Goal: Information Seeking & Learning: Learn about a topic

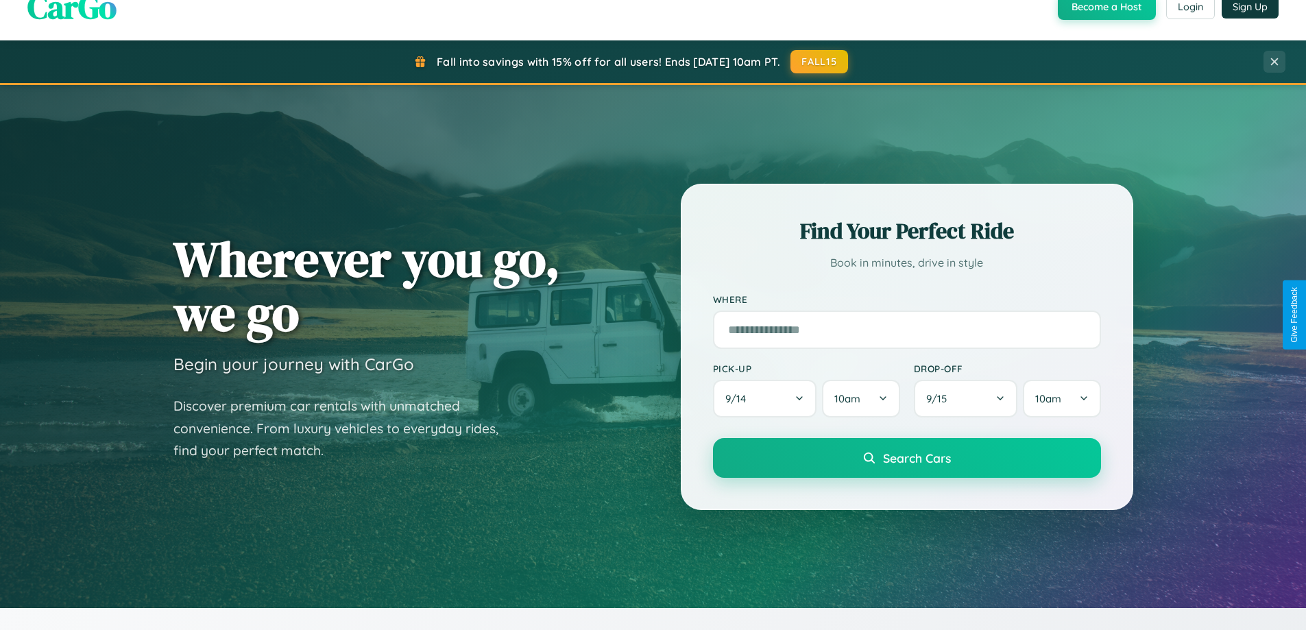
scroll to position [2637, 0]
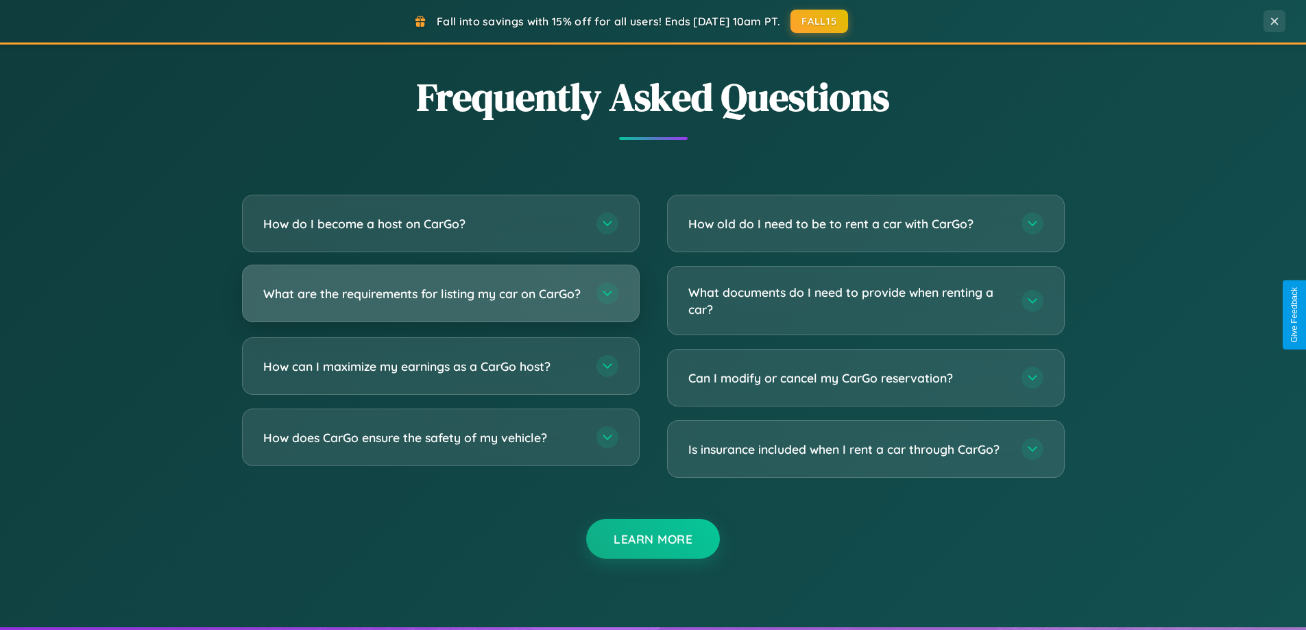
click at [440, 300] on h3 "What are the requirements for listing my car on CarGo?" at bounding box center [422, 293] width 319 height 17
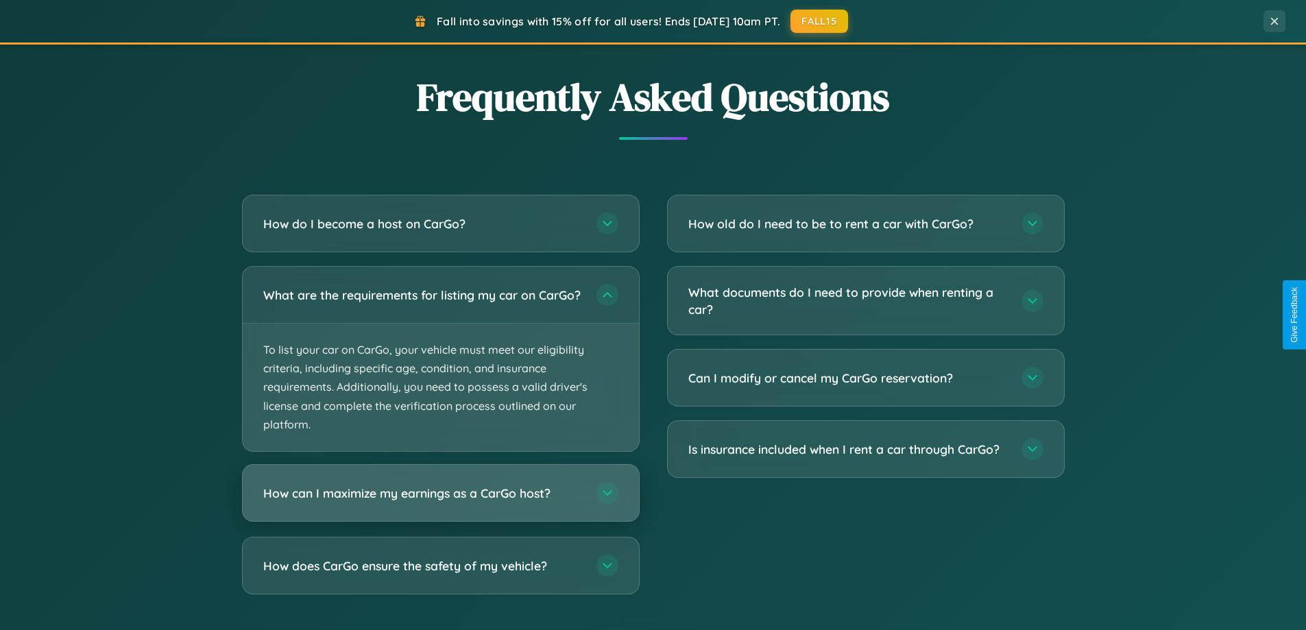
click at [440, 502] on h3 "How can I maximize my earnings as a CarGo host?" at bounding box center [422, 493] width 319 height 17
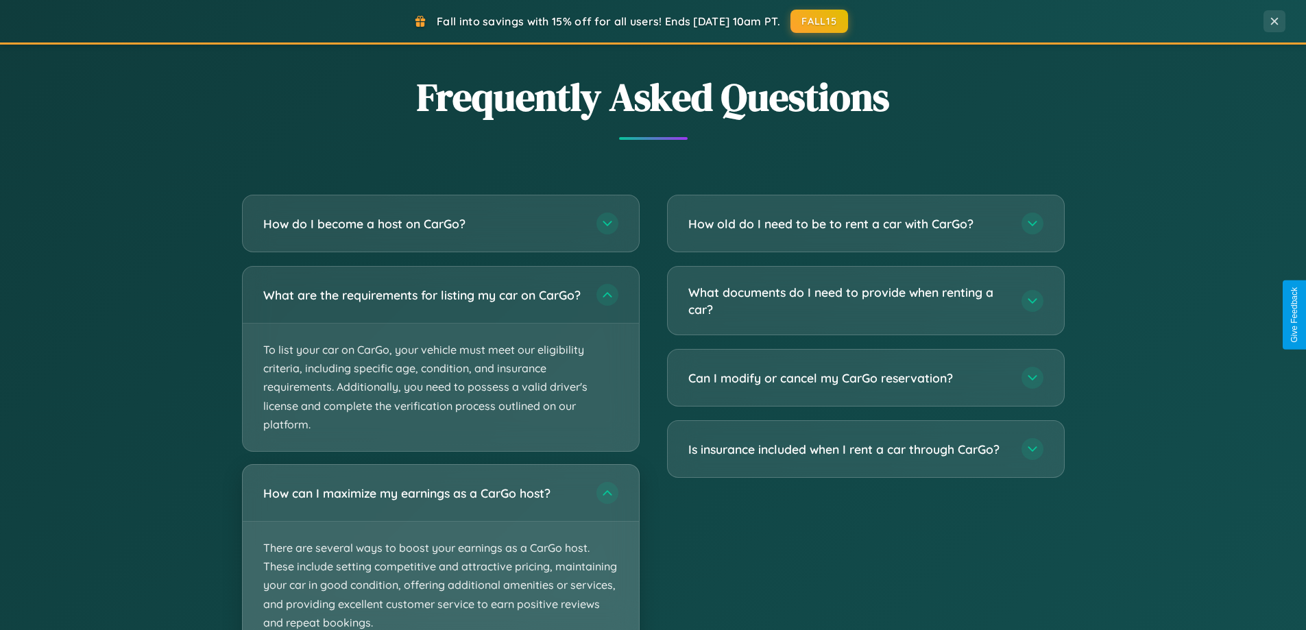
click at [440, 552] on p "There are several ways to boost your earnings as a CarGo host. These include se…" at bounding box center [441, 585] width 396 height 127
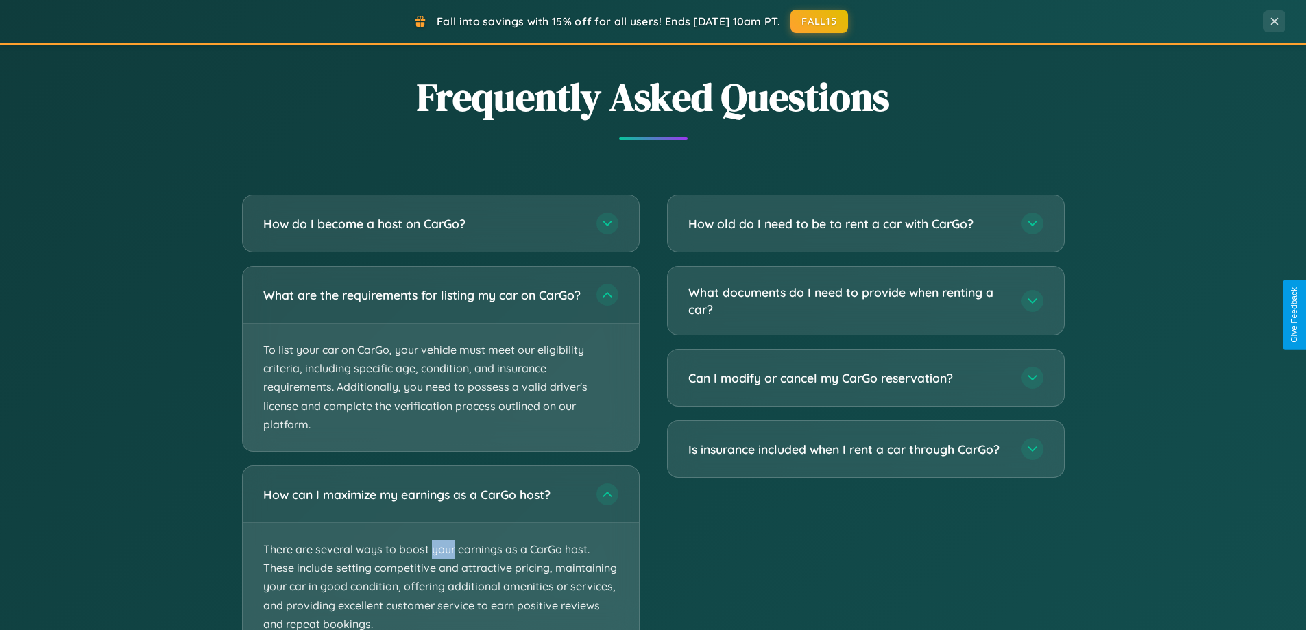
scroll to position [2741, 0]
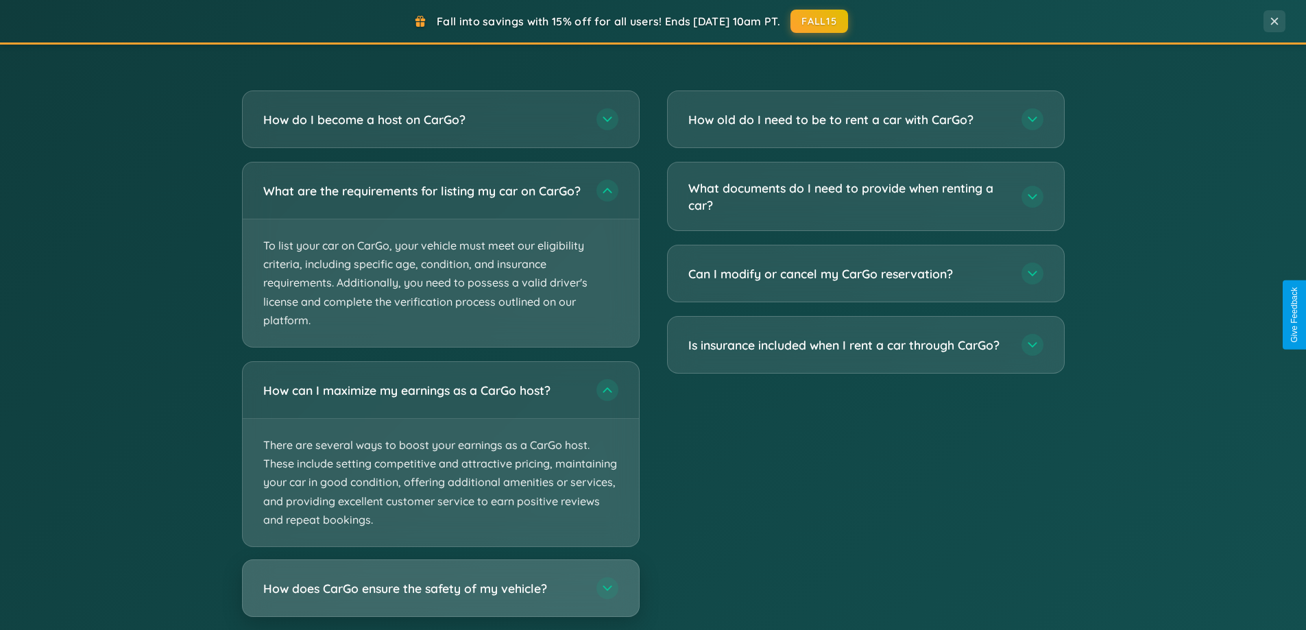
click at [440, 597] on h3 "How does CarGo ensure the safety of my vehicle?" at bounding box center [422, 588] width 319 height 17
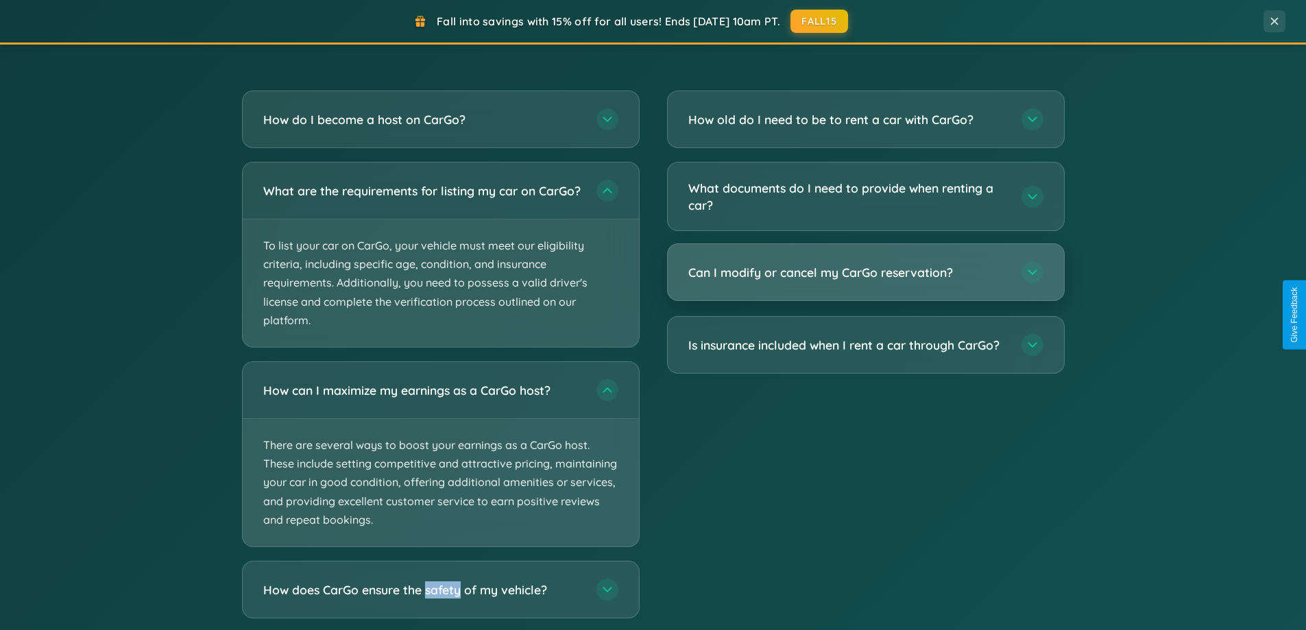
click at [865, 272] on h3 "Can I modify or cancel my CarGo reservation?" at bounding box center [847, 272] width 319 height 17
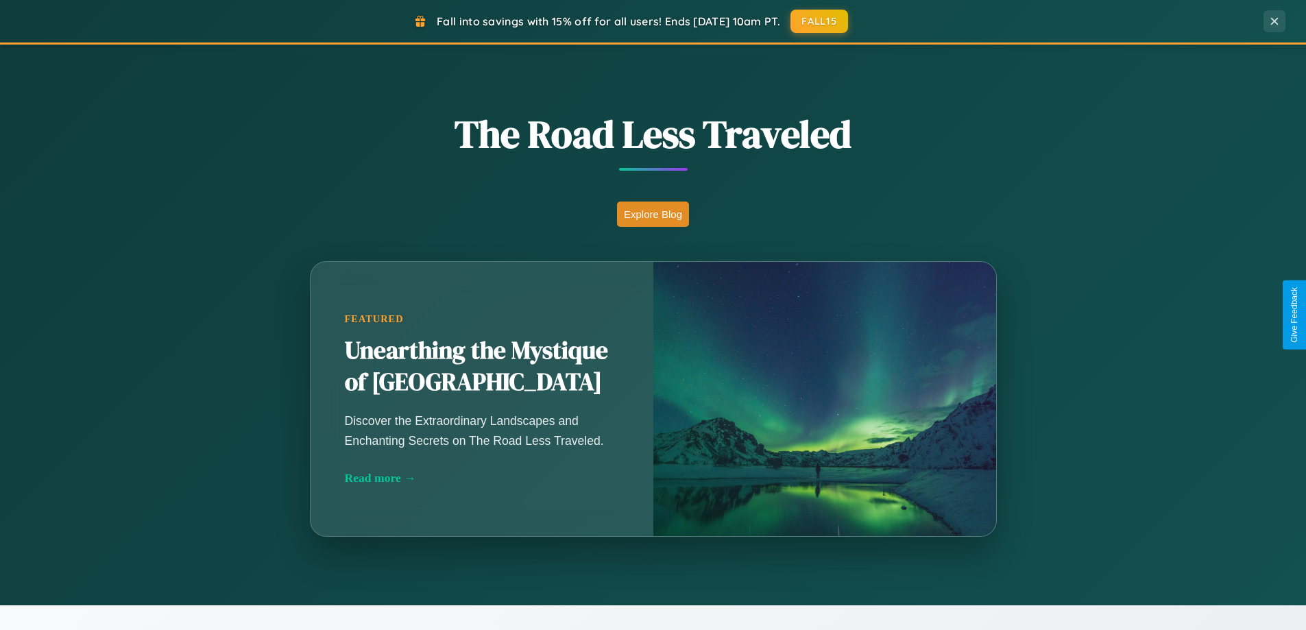
scroll to position [0, 0]
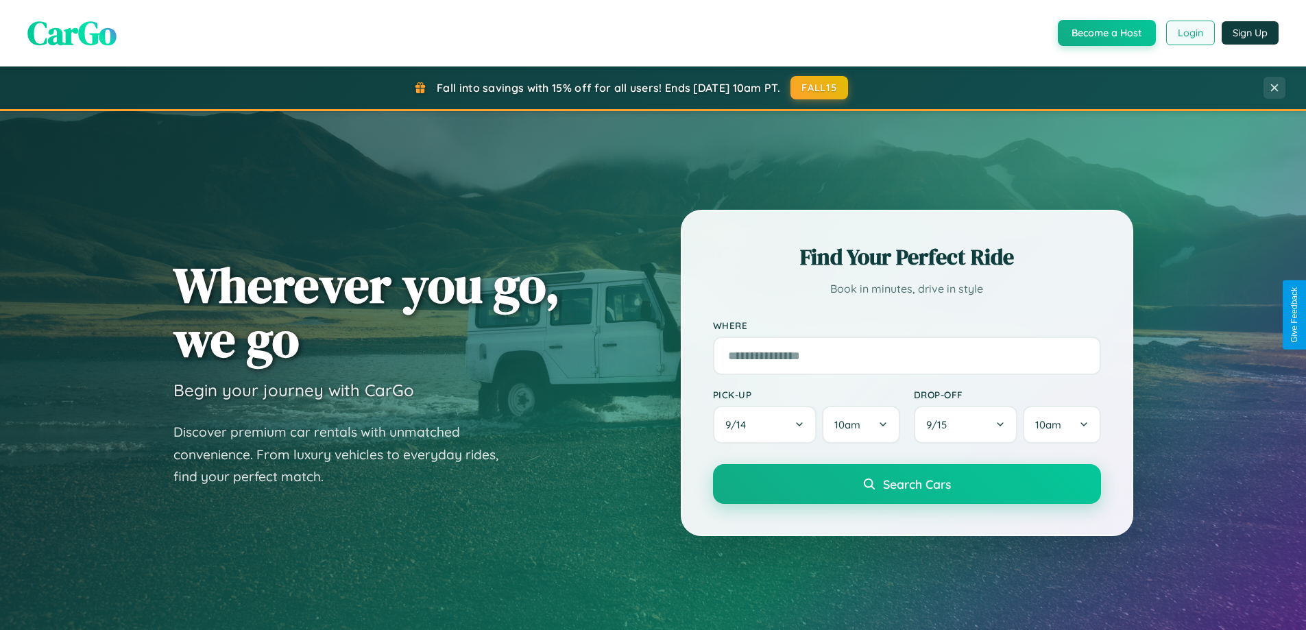
click at [1189, 33] on button "Login" at bounding box center [1190, 33] width 49 height 25
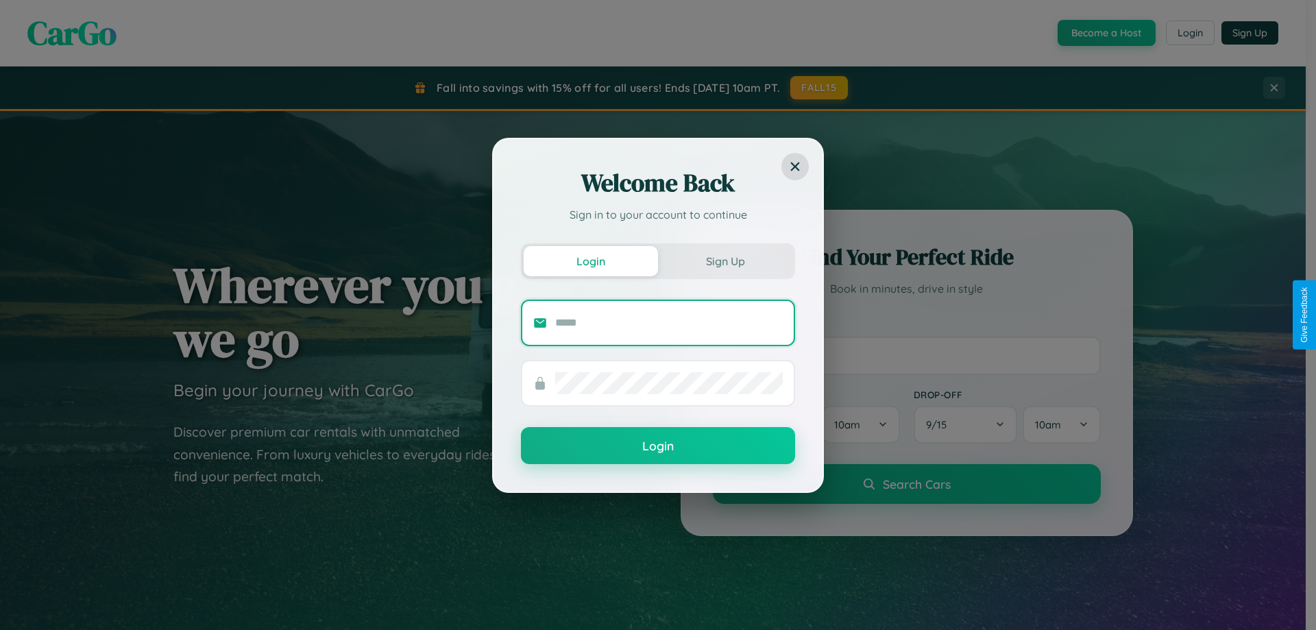
click at [669, 322] on input "text" at bounding box center [669, 323] width 228 height 22
type input "**********"
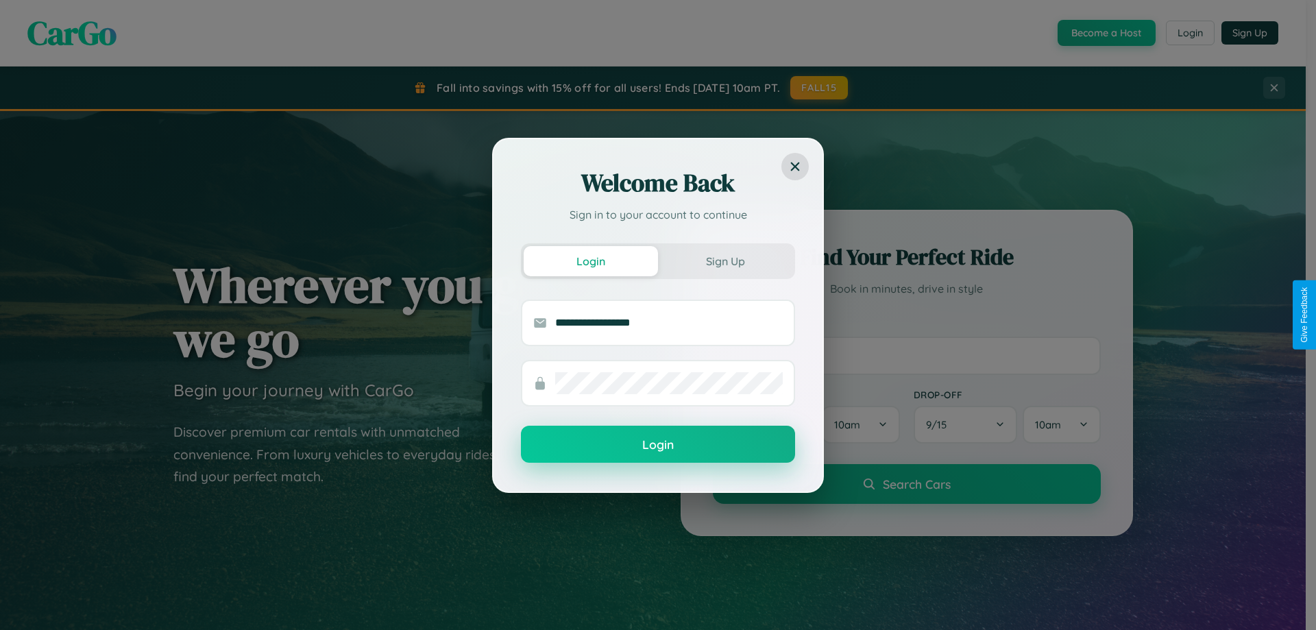
click at [658, 445] on button "Login" at bounding box center [658, 444] width 274 height 37
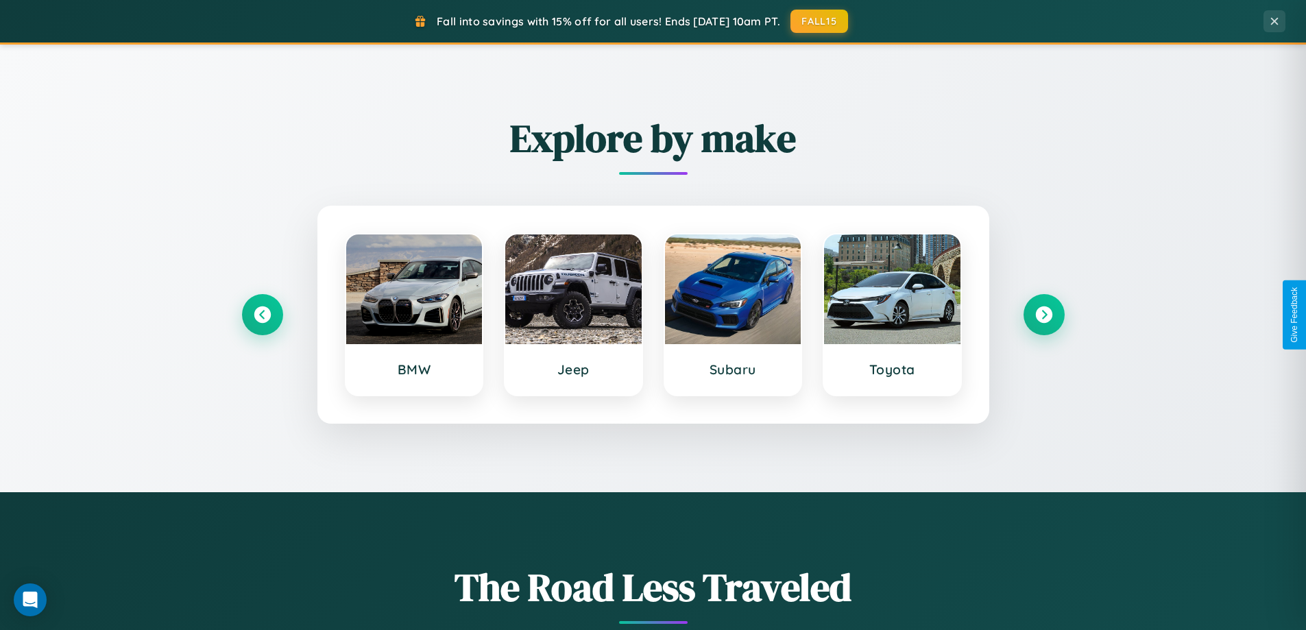
scroll to position [2202, 0]
